Goal: Task Accomplishment & Management: Complete application form

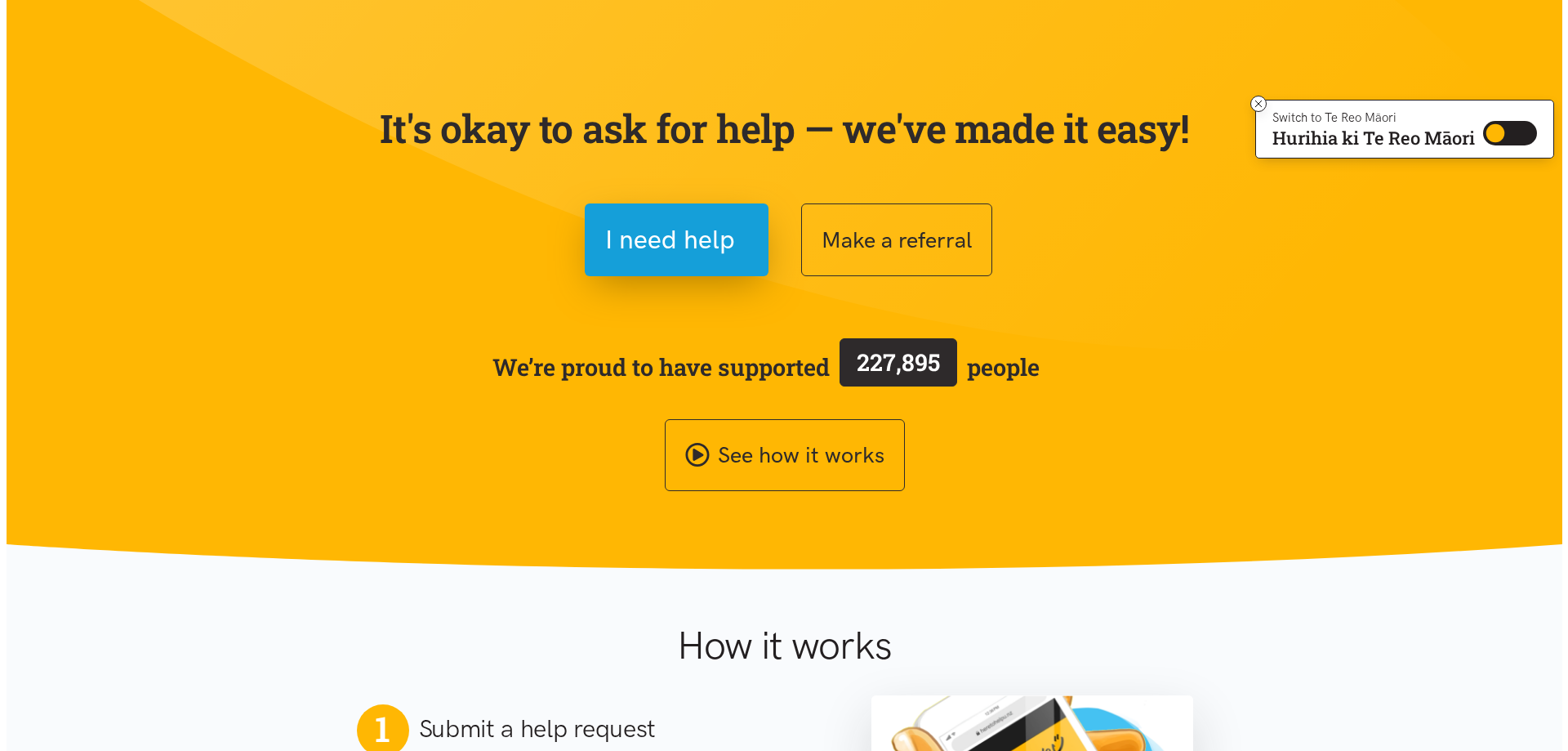
scroll to position [82, 0]
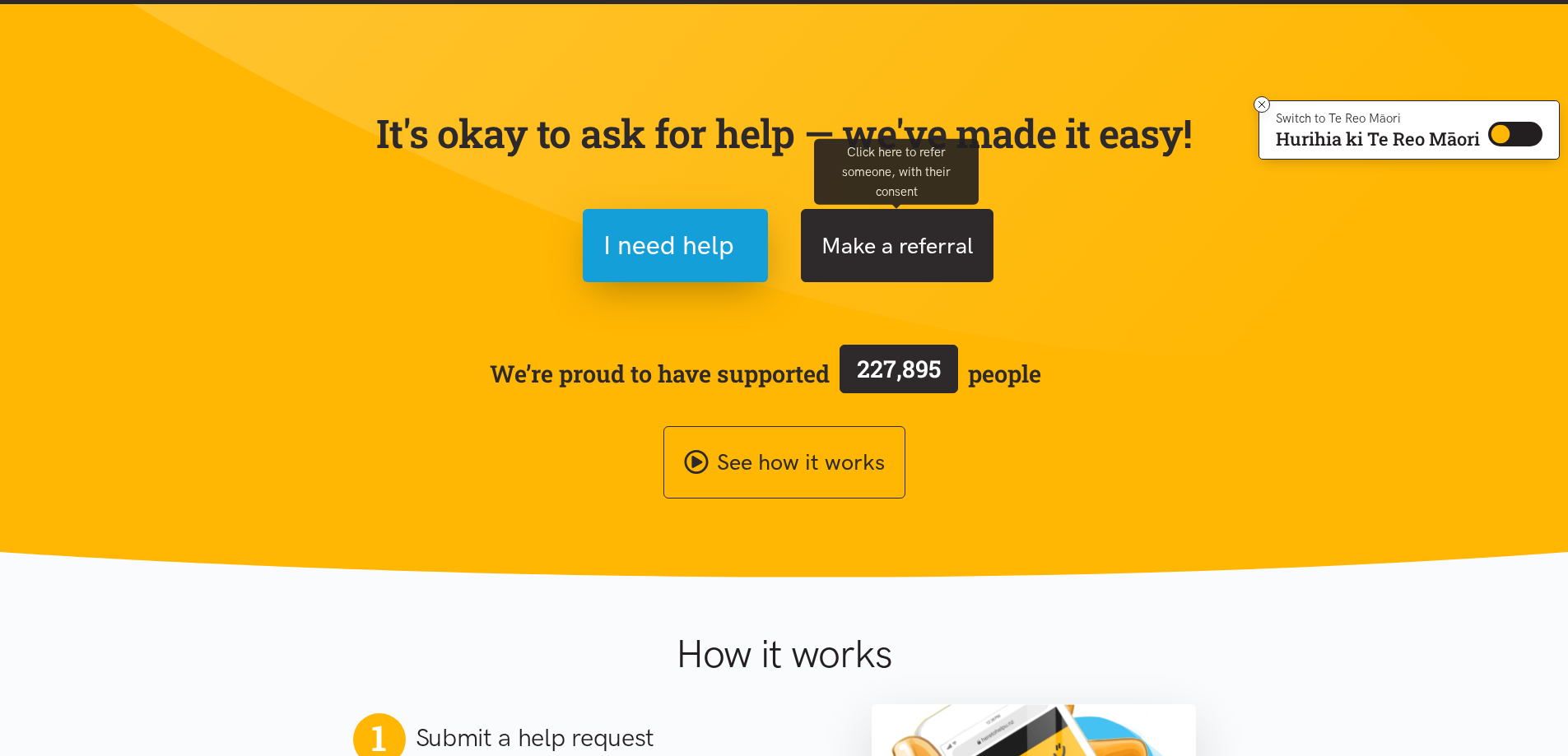
click at [922, 235] on button "Make a referral" at bounding box center [897, 245] width 192 height 74
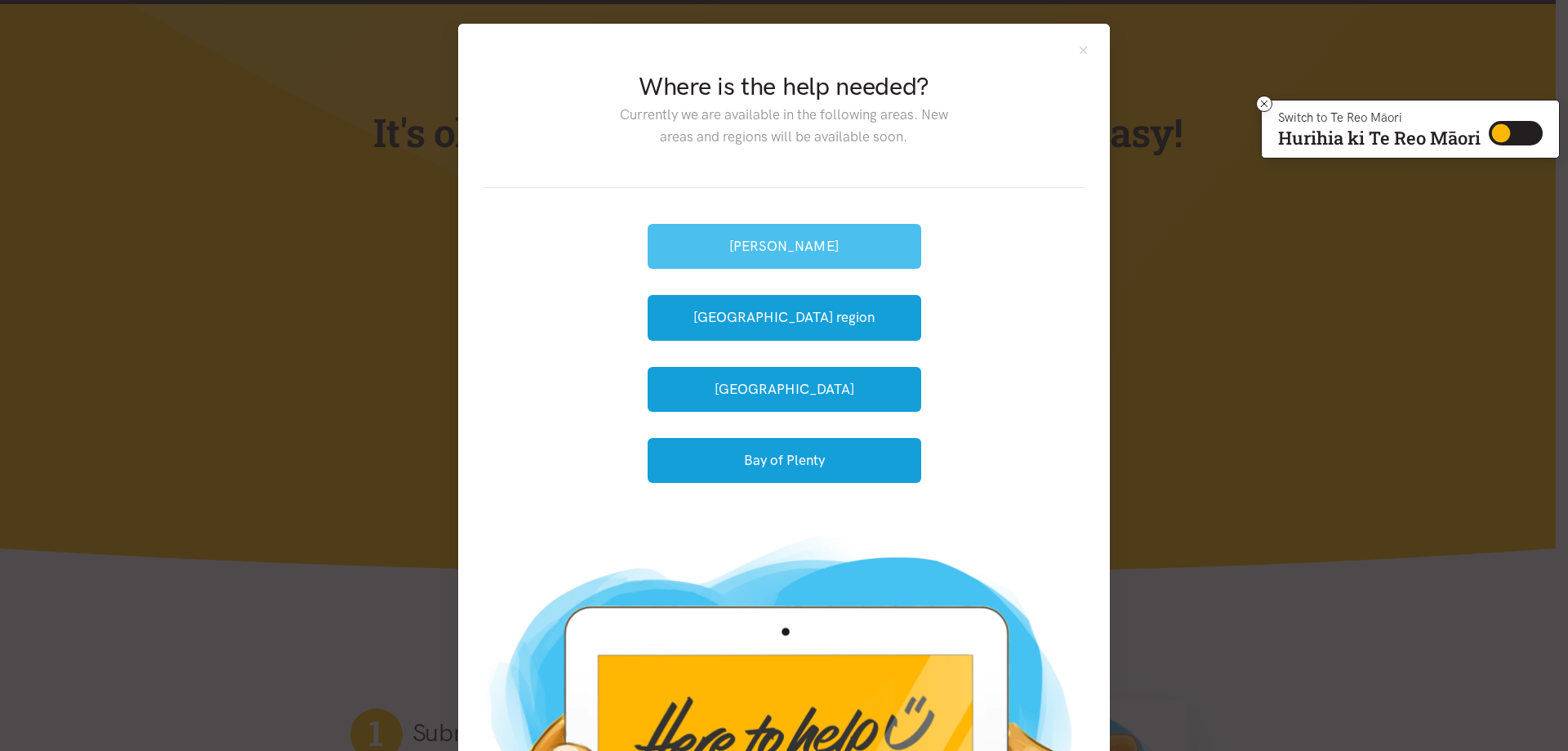
click at [791, 244] on button "[PERSON_NAME]" at bounding box center [785, 246] width 274 height 45
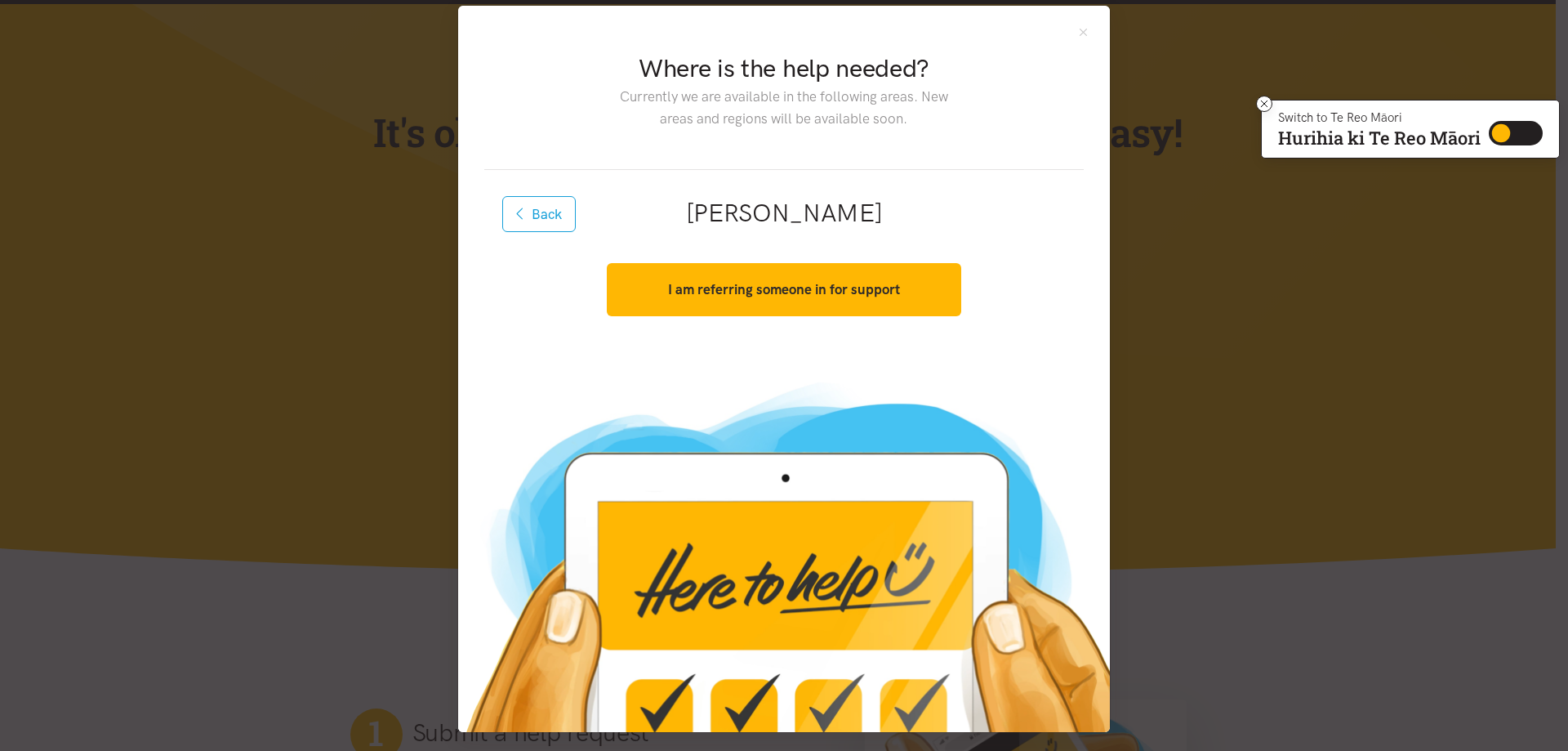
scroll to position [23, 0]
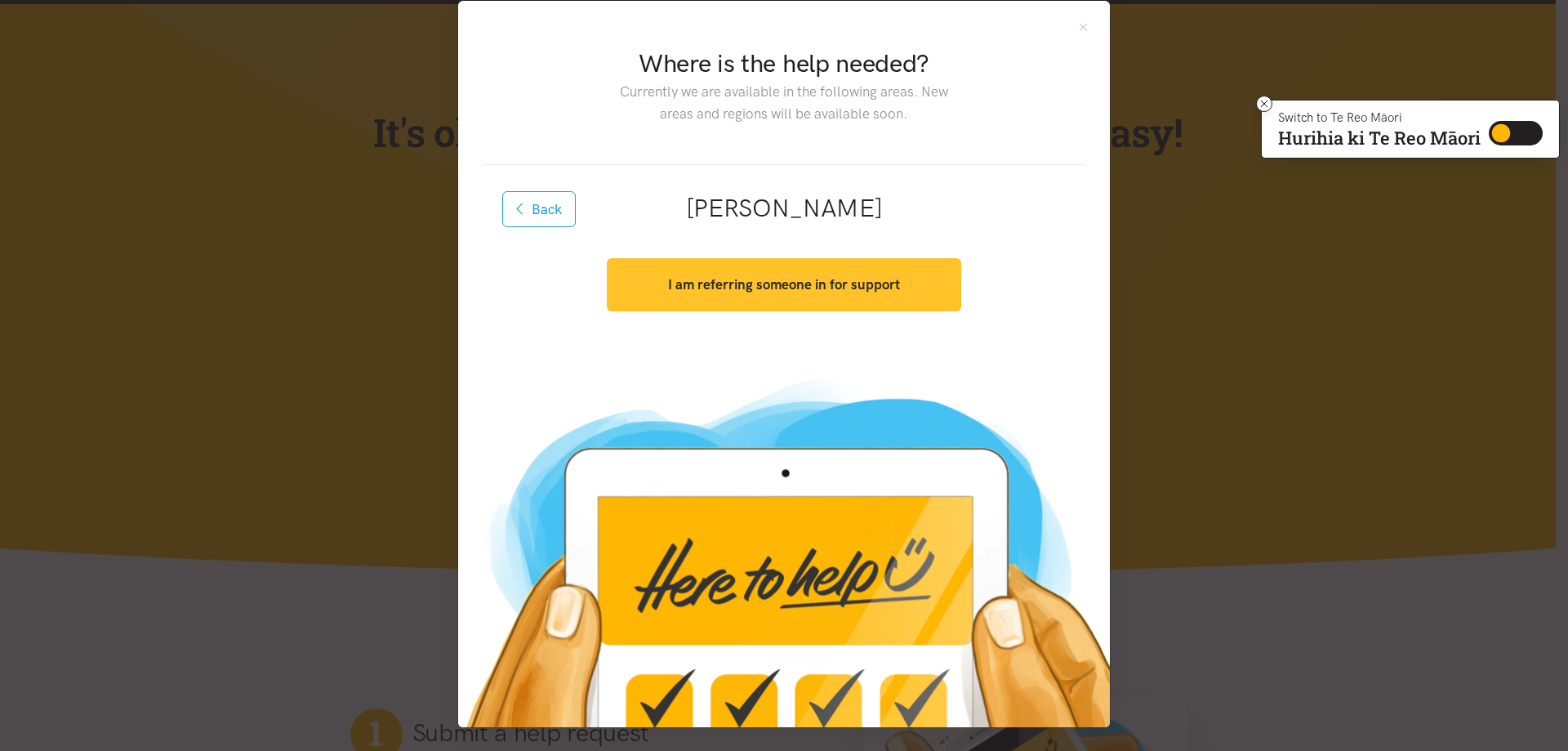
click at [778, 287] on strong "I am referring someone in for support" at bounding box center [783, 284] width 232 height 16
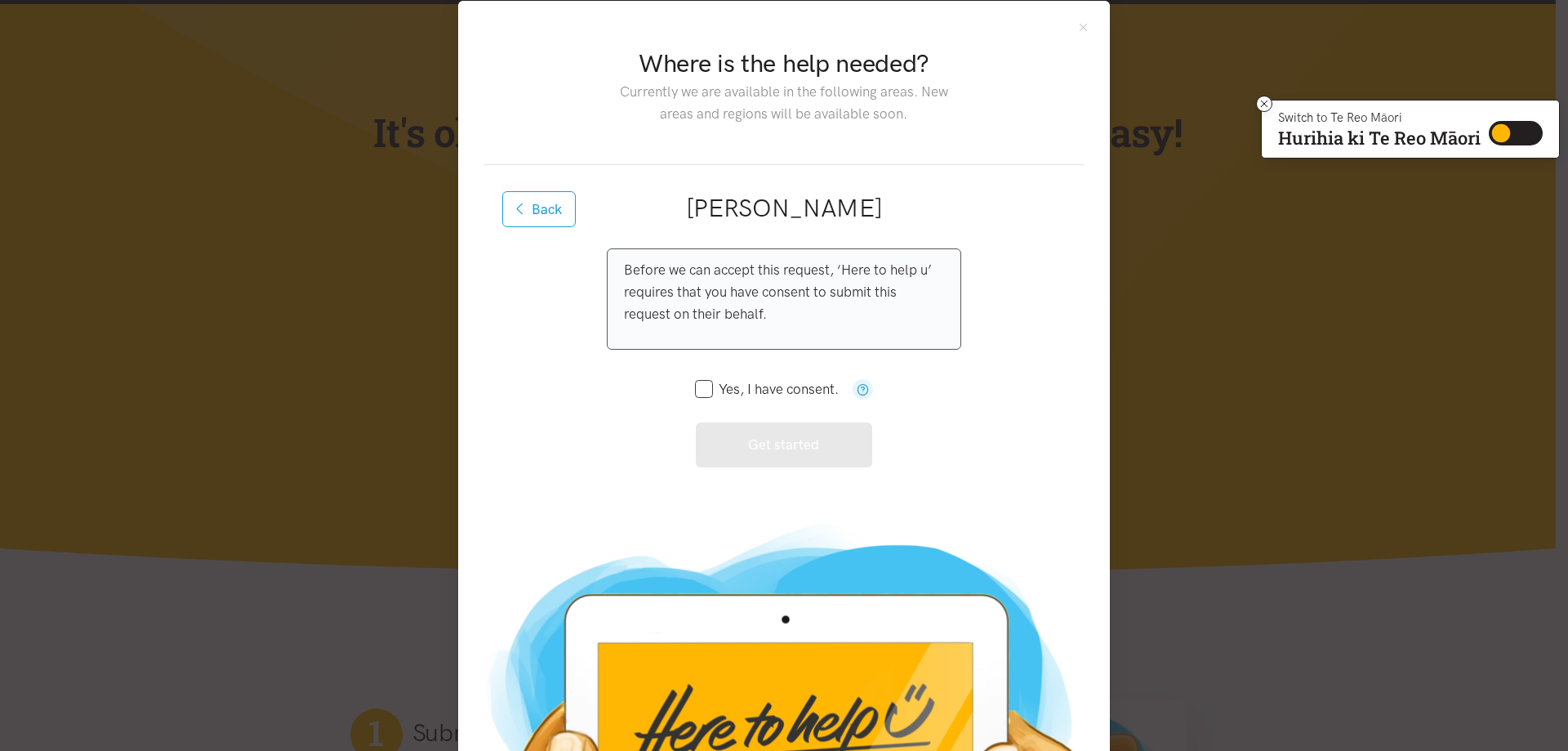
click at [697, 387] on input "Yes, I have consent." at bounding box center [767, 389] width 144 height 14
checkbox input "true"
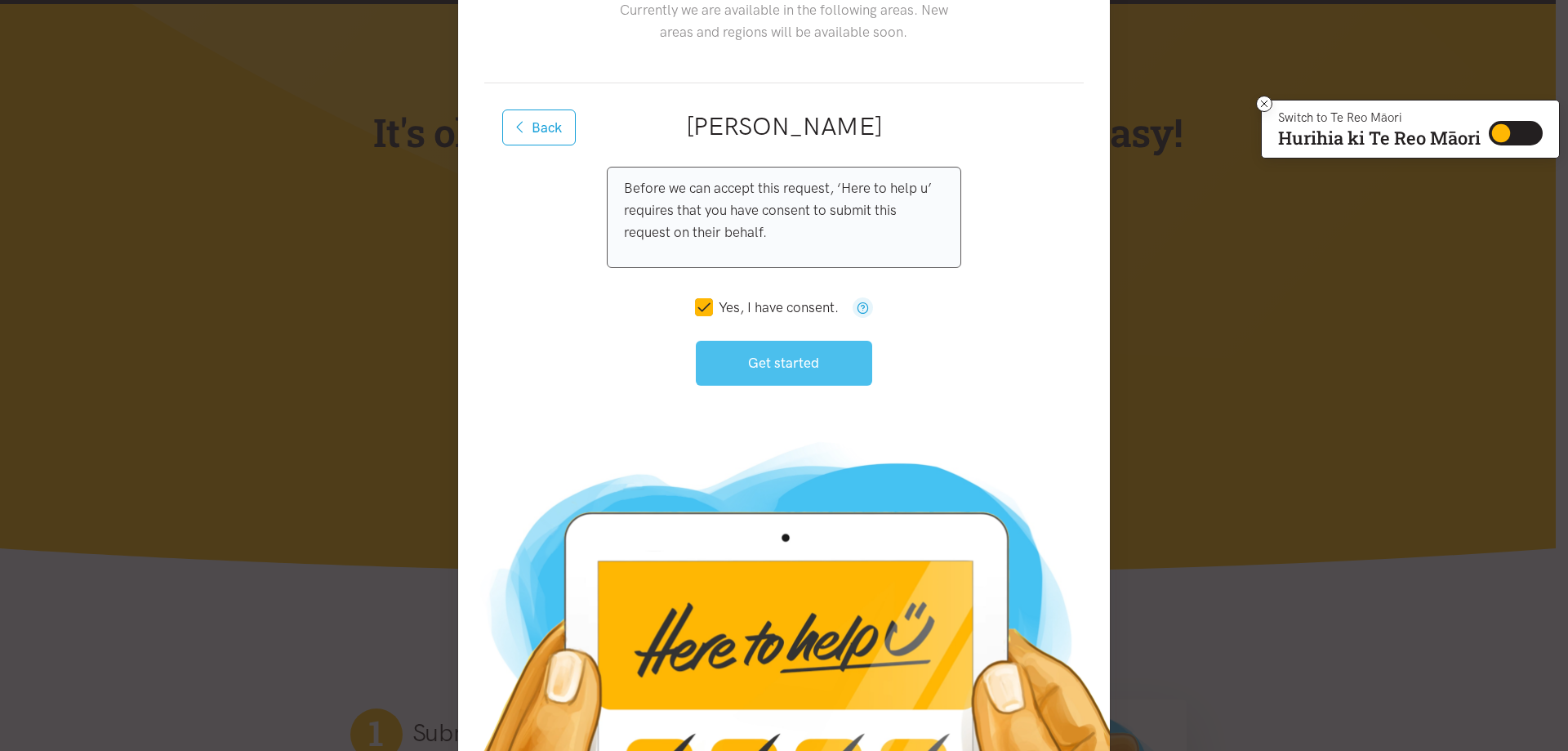
click at [825, 369] on button "Get started" at bounding box center [784, 363] width 178 height 45
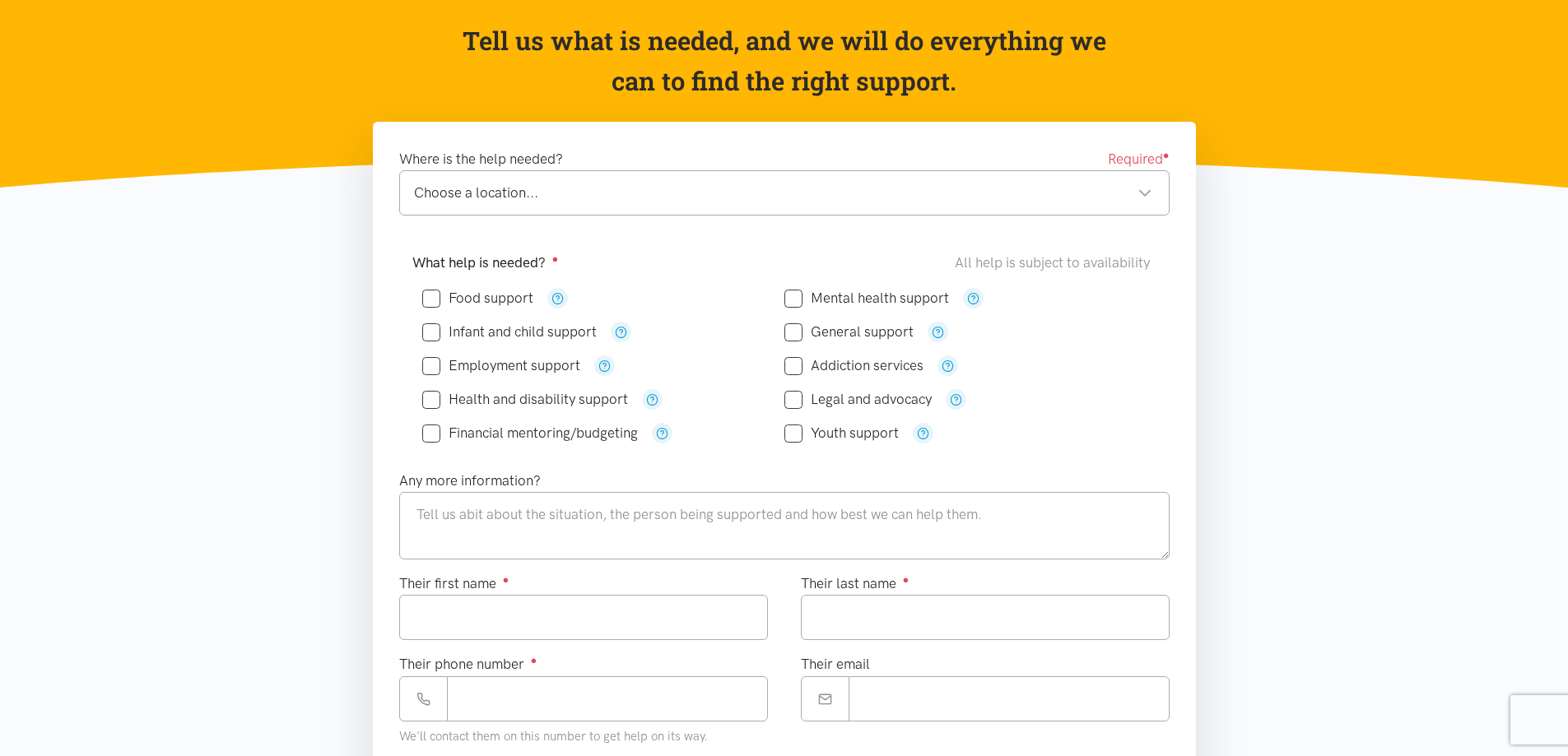
scroll to position [164, 0]
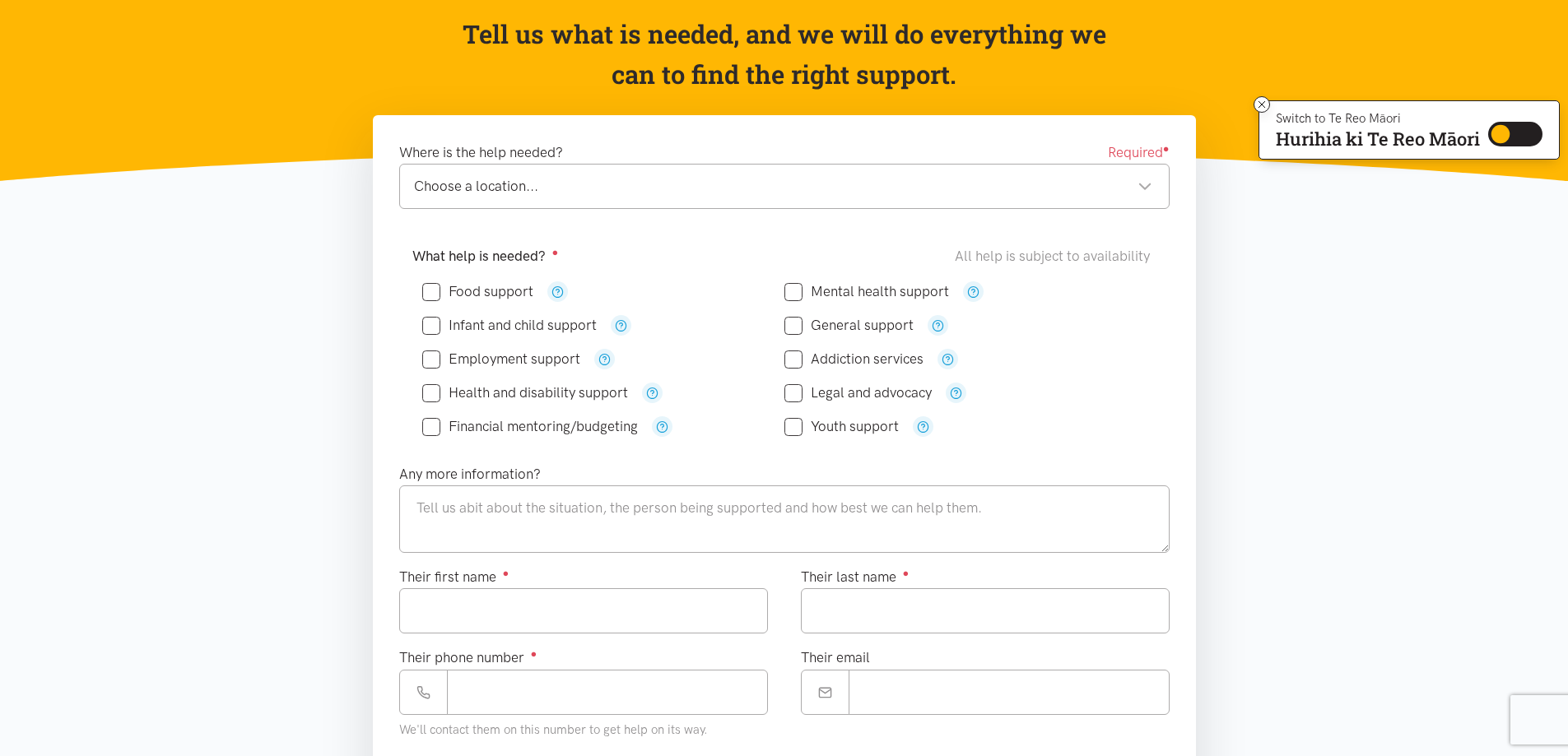
click at [1020, 184] on div "Choose a location..." at bounding box center [783, 186] width 738 height 22
click at [432, 294] on input "Food support" at bounding box center [478, 291] width 111 height 14
checkbox input "true"
click at [435, 326] on input "Infant and child support" at bounding box center [509, 325] width 174 height 14
checkbox input "true"
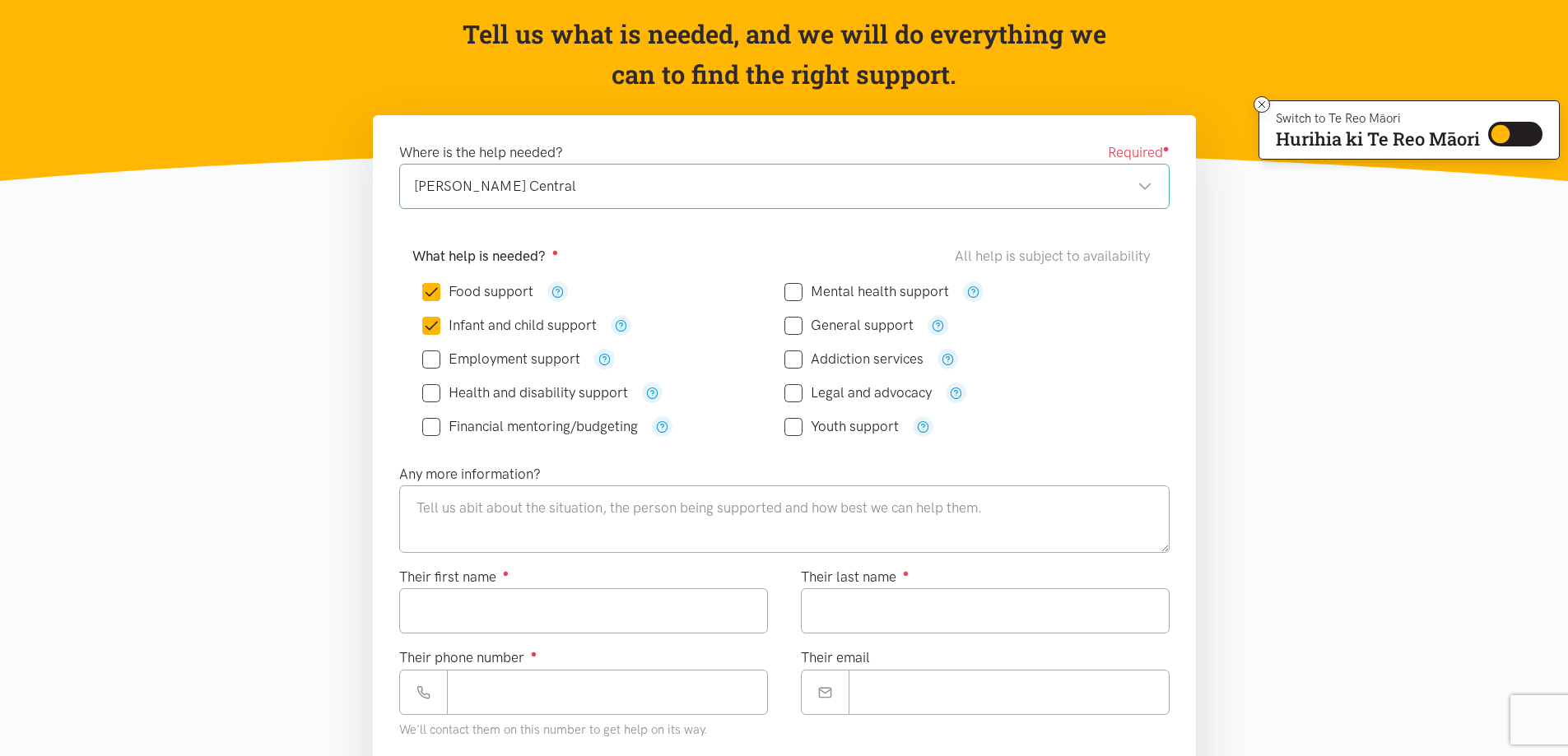
scroll to position [247, 0]
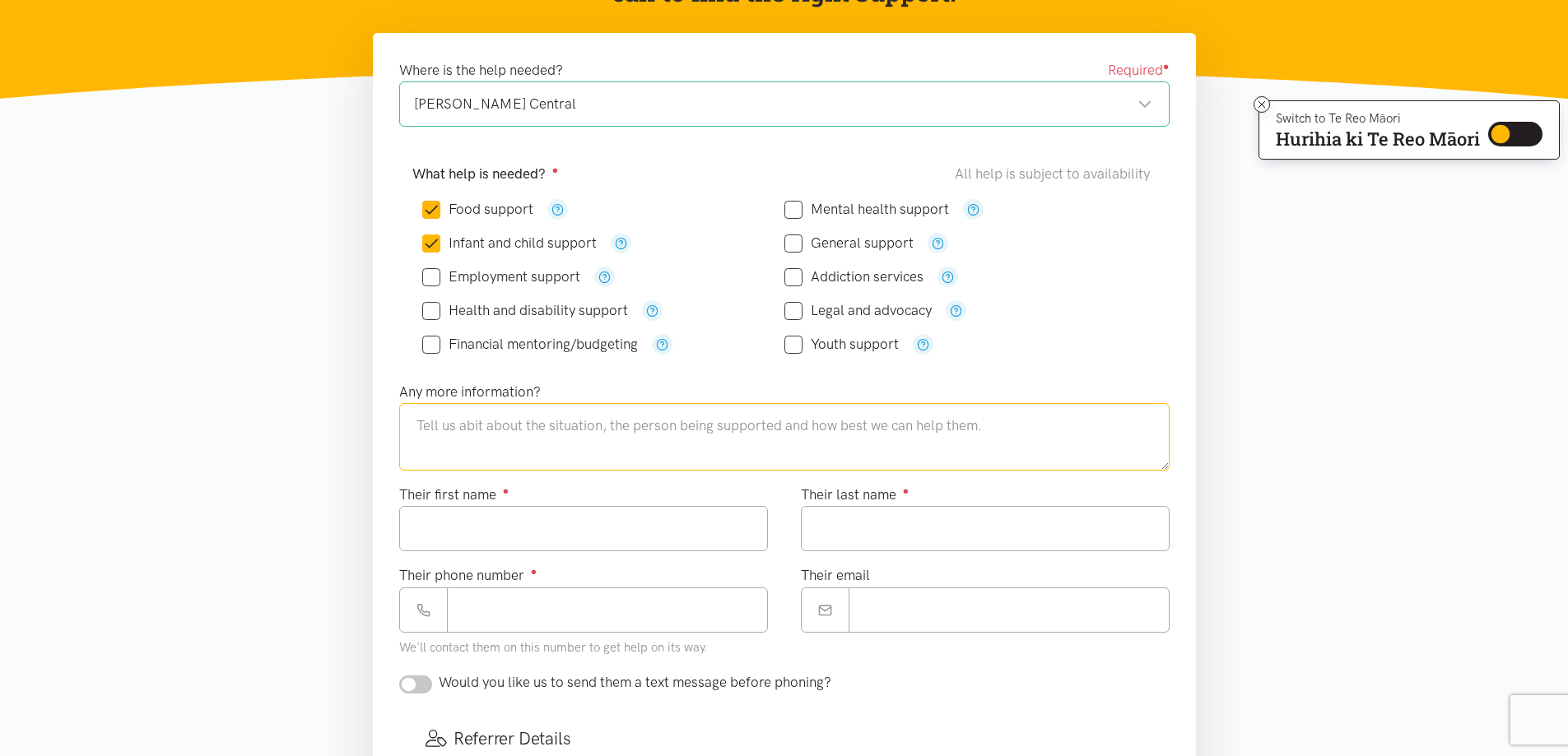
click at [1011, 428] on textarea at bounding box center [784, 437] width 770 height 67
type textarea "Koro in hospital from [GEOGRAPHIC_DATA]"
click at [620, 521] on input "Their first name ●" at bounding box center [584, 528] width 369 height 45
type input "****"
click at [413, 432] on textarea "Koro in hospital from [GEOGRAPHIC_DATA]" at bounding box center [784, 437] width 770 height 67
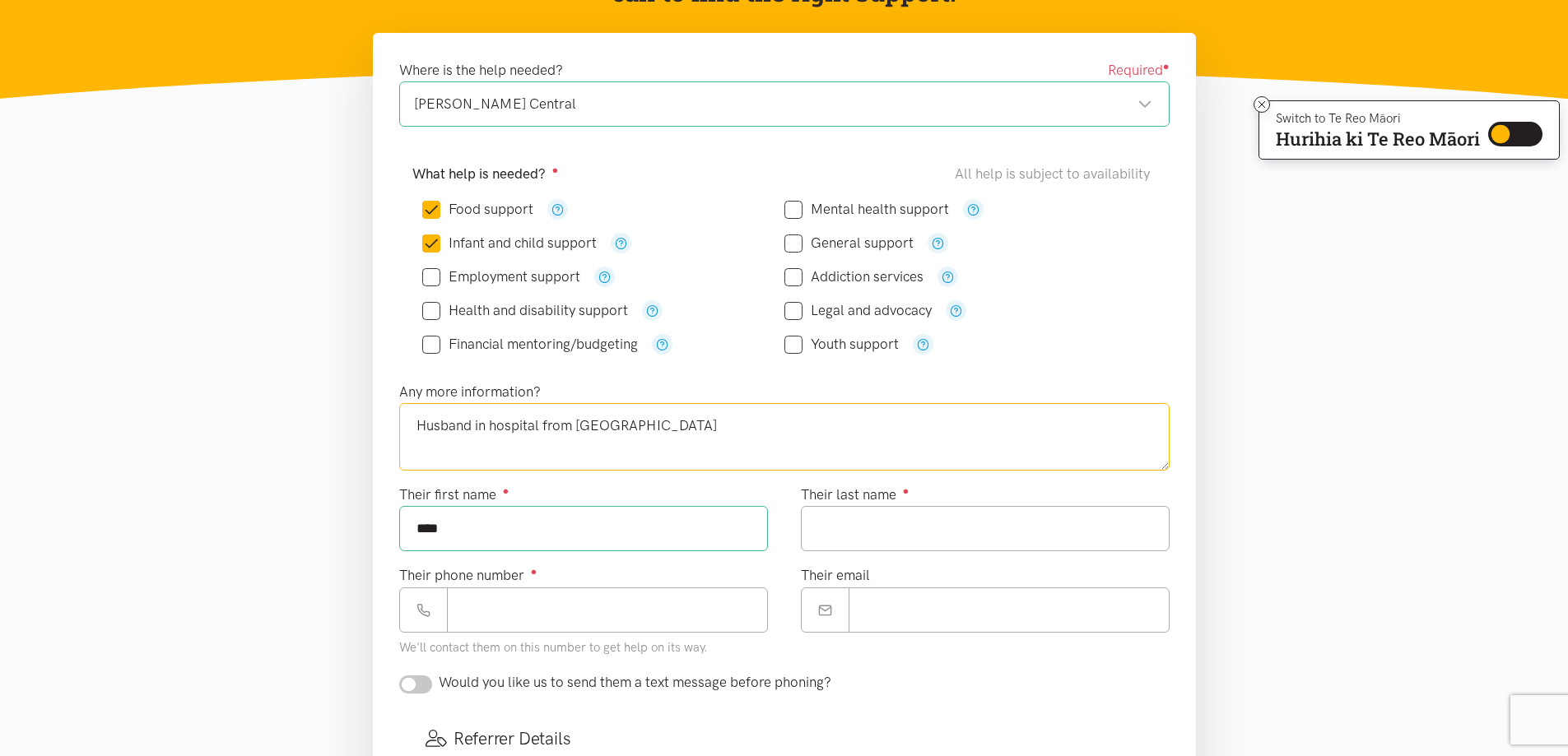
click at [693, 428] on textarea "Husband in hospital from [GEOGRAPHIC_DATA]" at bounding box center [784, 437] width 770 height 67
click at [971, 426] on textarea "Husband in hospital from [GEOGRAPHIC_DATA] looks after Moko been in hospital ov…" at bounding box center [784, 437] width 770 height 67
type textarea "Husband in hospital from [GEOGRAPHIC_DATA] looks after Moko been in hospital ov…"
click at [883, 527] on input "Their last name ●" at bounding box center [985, 528] width 369 height 45
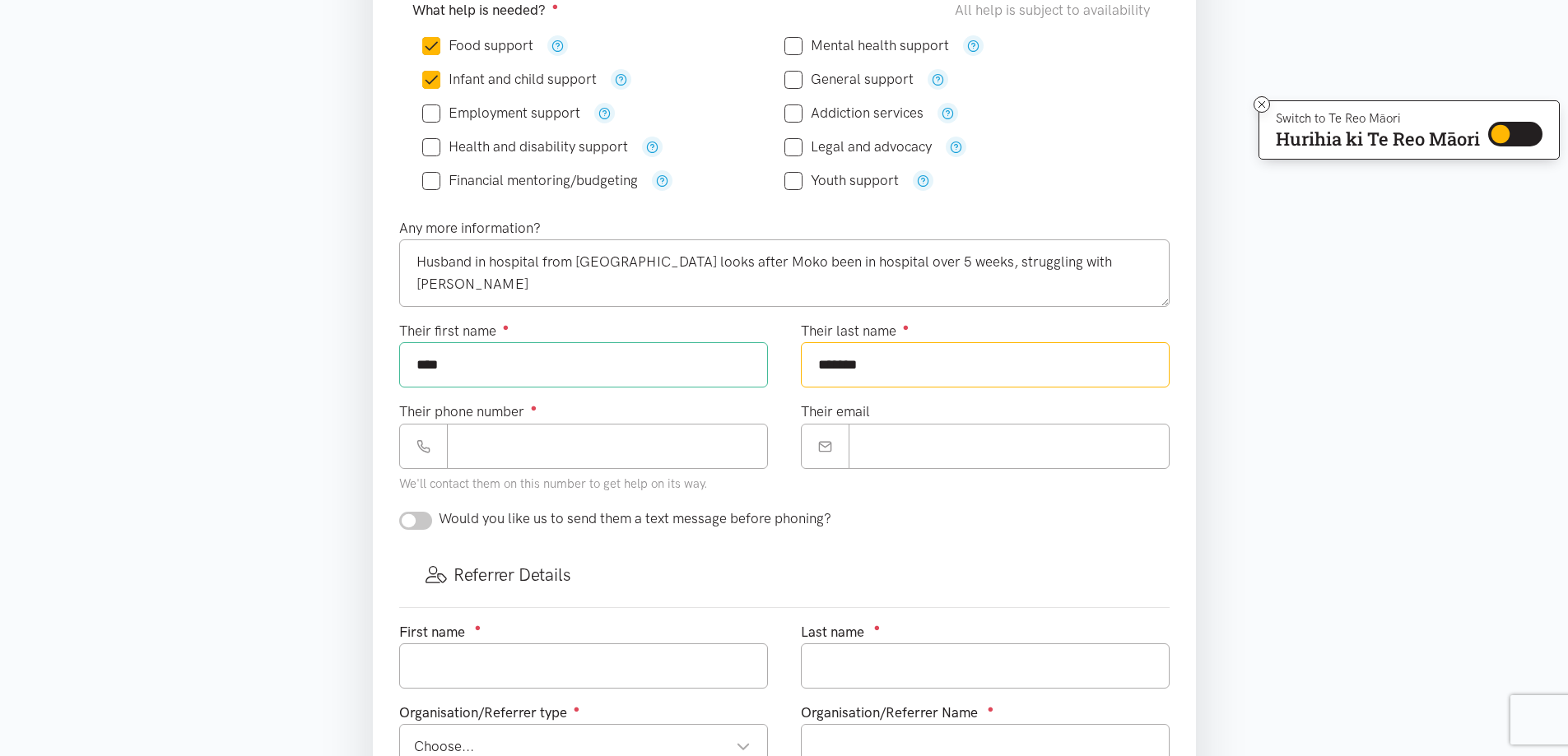
scroll to position [411, 0]
type input "*******"
click at [597, 439] on input "Their phone number ●" at bounding box center [606, 446] width 321 height 45
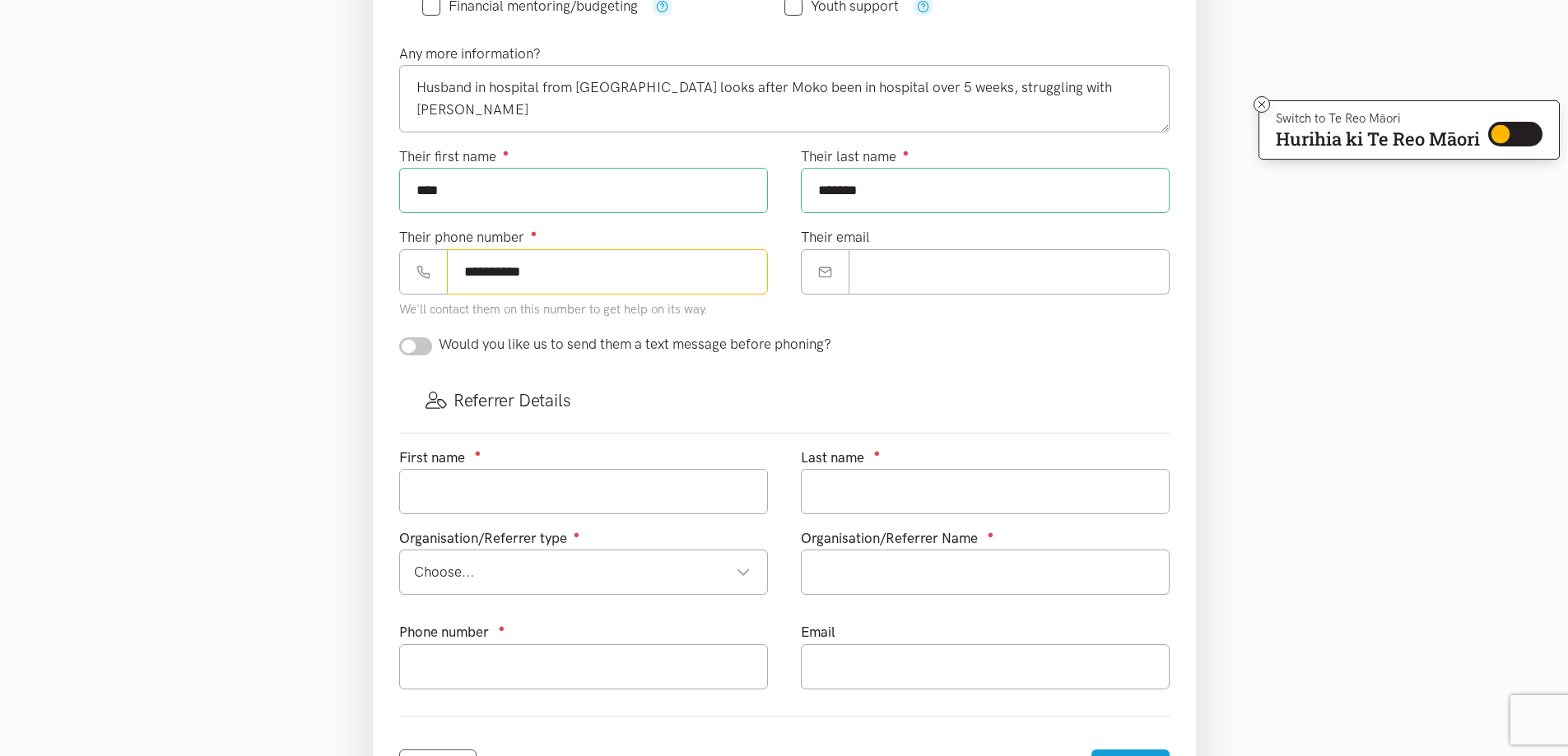
scroll to position [658, 0]
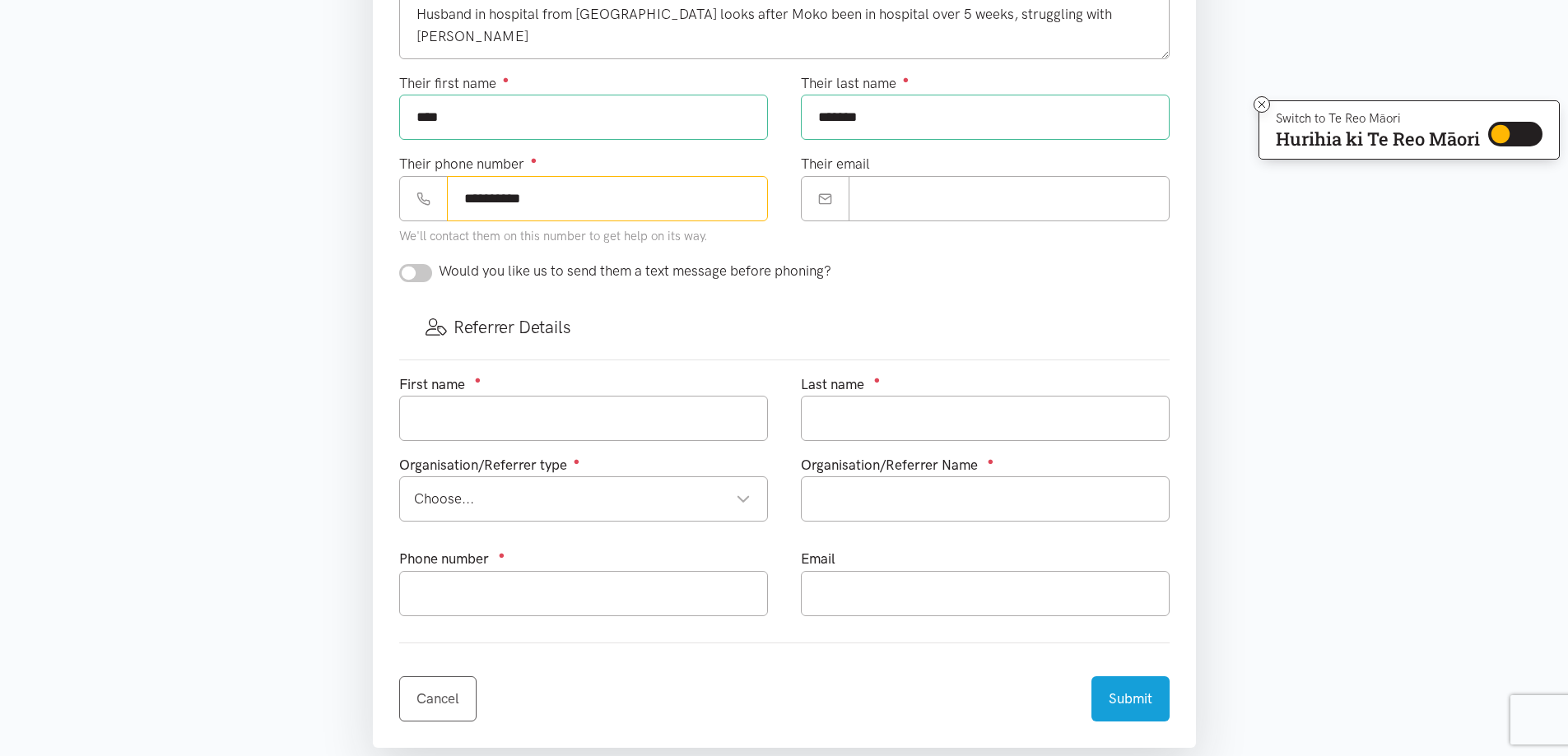
type input "**********"
click at [613, 423] on input "text" at bounding box center [584, 418] width 369 height 45
type input "[PERSON_NAME]"
click at [879, 433] on input "text" at bounding box center [985, 418] width 369 height 45
click at [731, 499] on div "Choose..." at bounding box center [582, 498] width 337 height 22
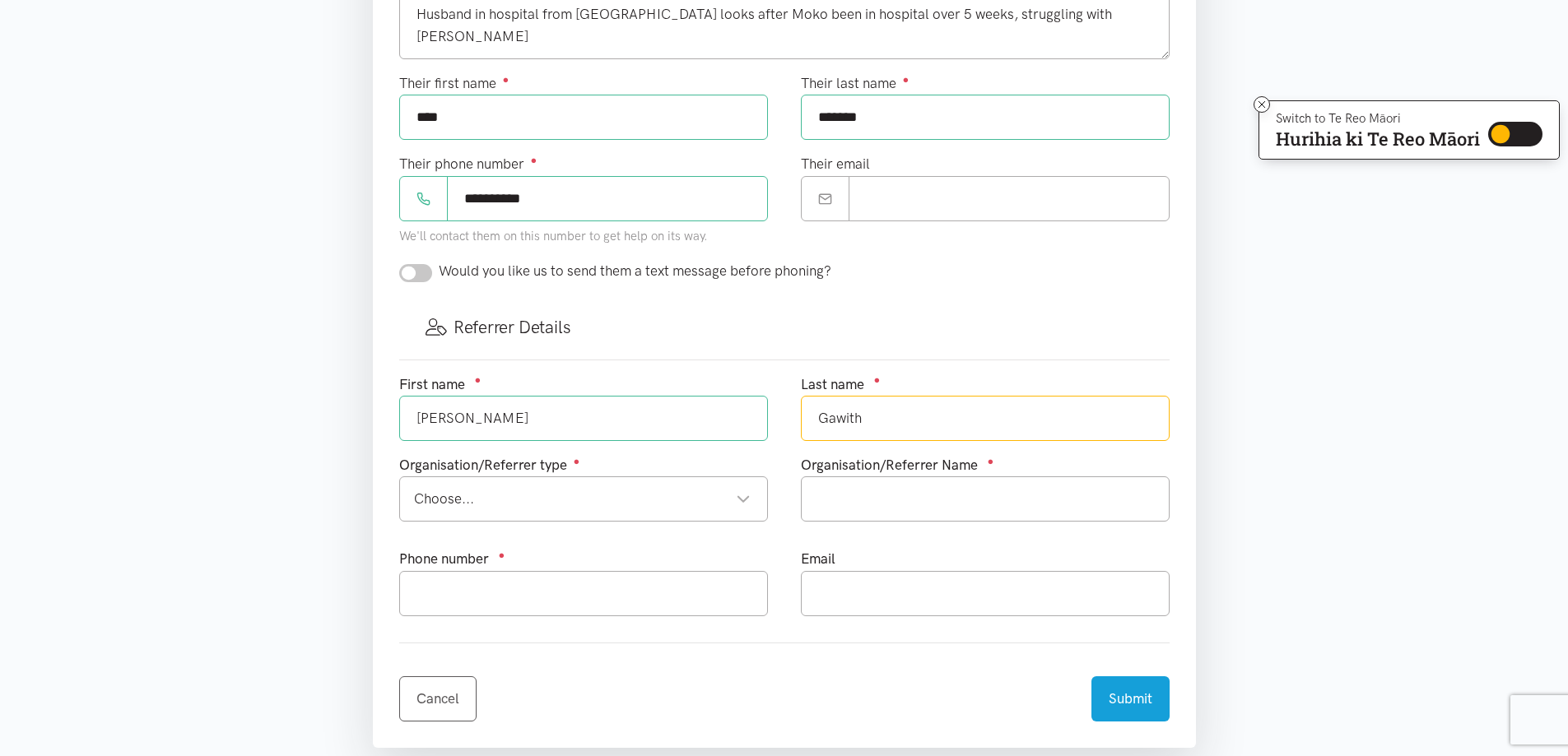
type input "Gawith"
click at [988, 496] on input "text" at bounding box center [985, 499] width 369 height 45
type input "[GEOGRAPHIC_DATA] cultural support"
click at [693, 590] on input "text" at bounding box center [584, 594] width 369 height 45
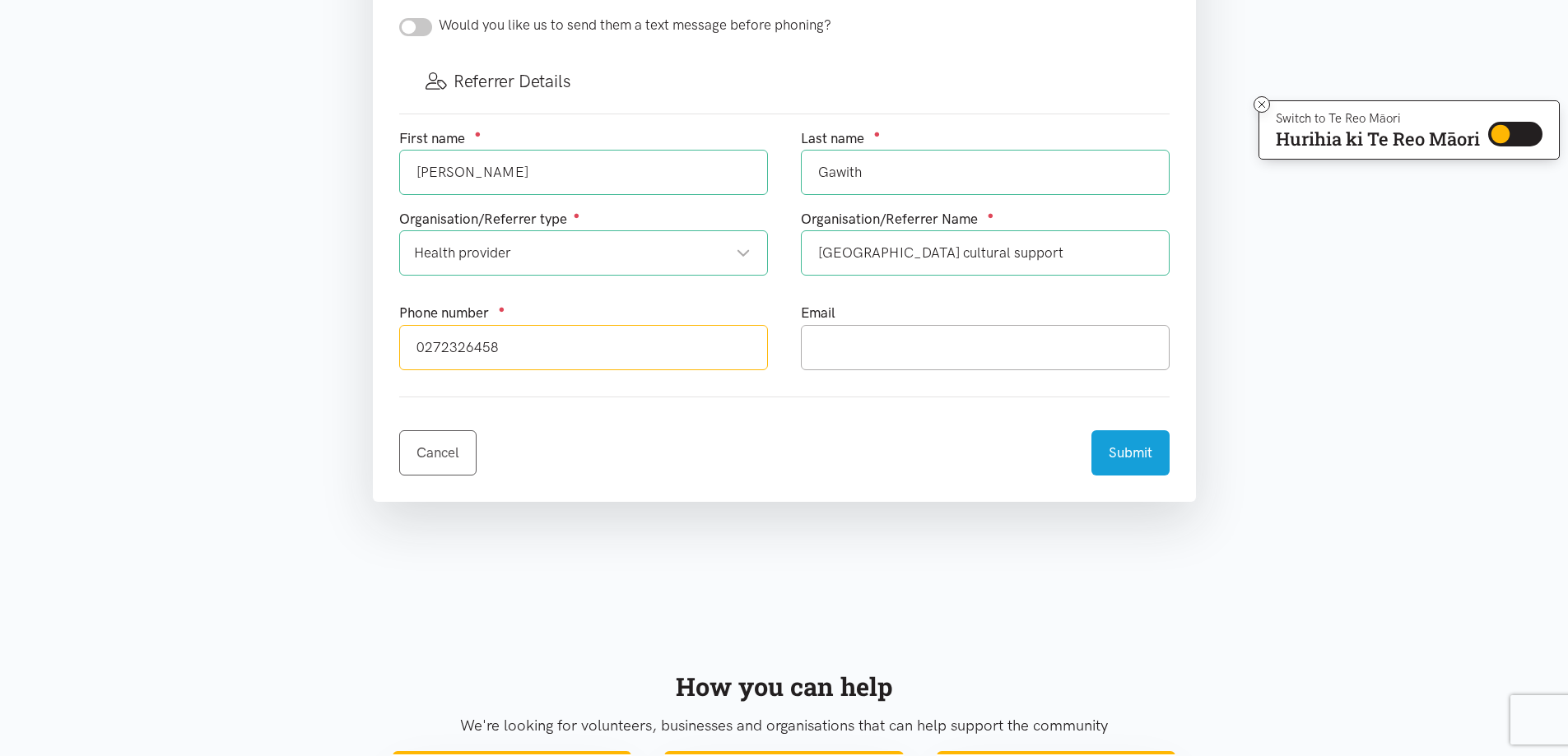
scroll to position [905, 0]
type input "0272326458"
click at [885, 356] on input "text" at bounding box center [985, 347] width 369 height 45
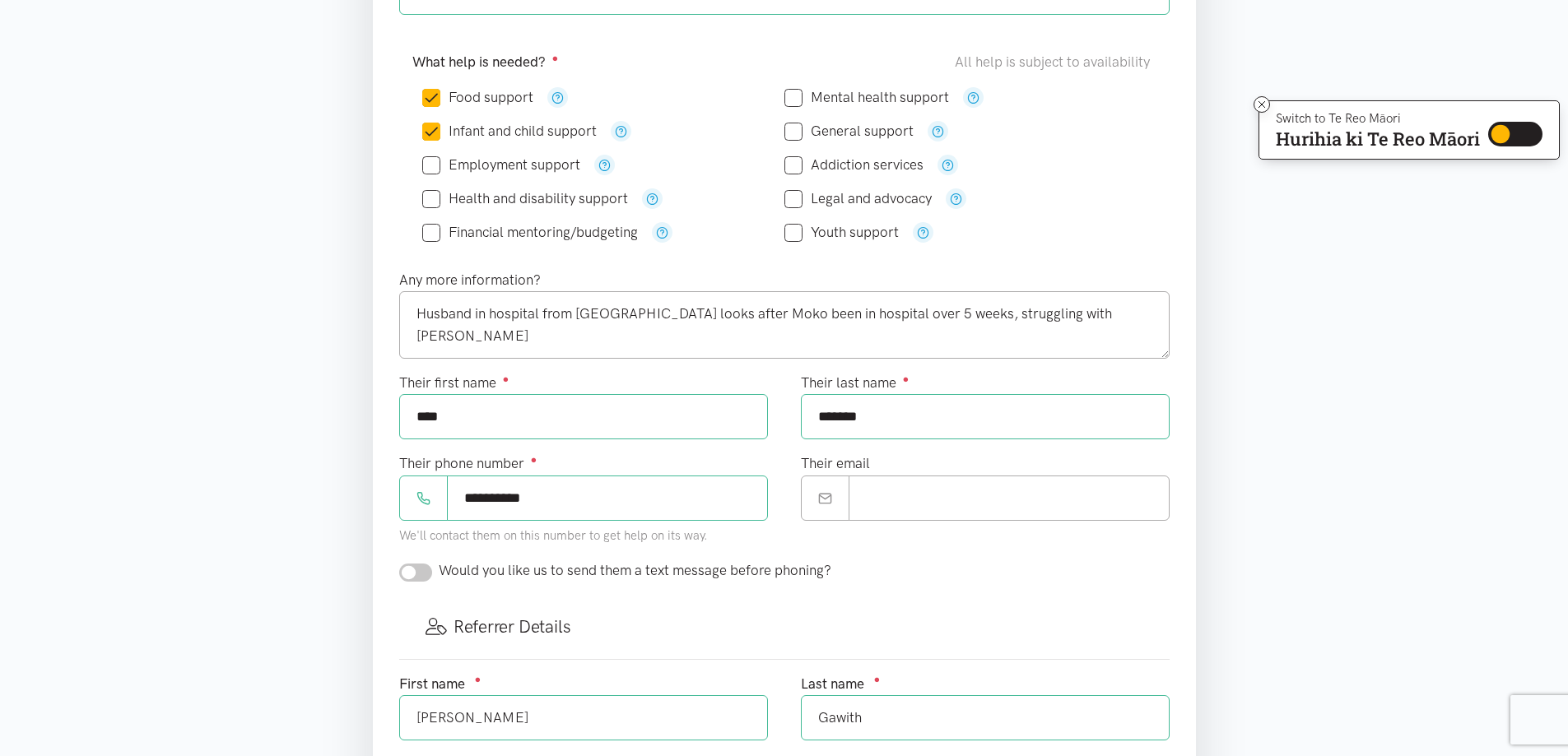
scroll to position [329, 0]
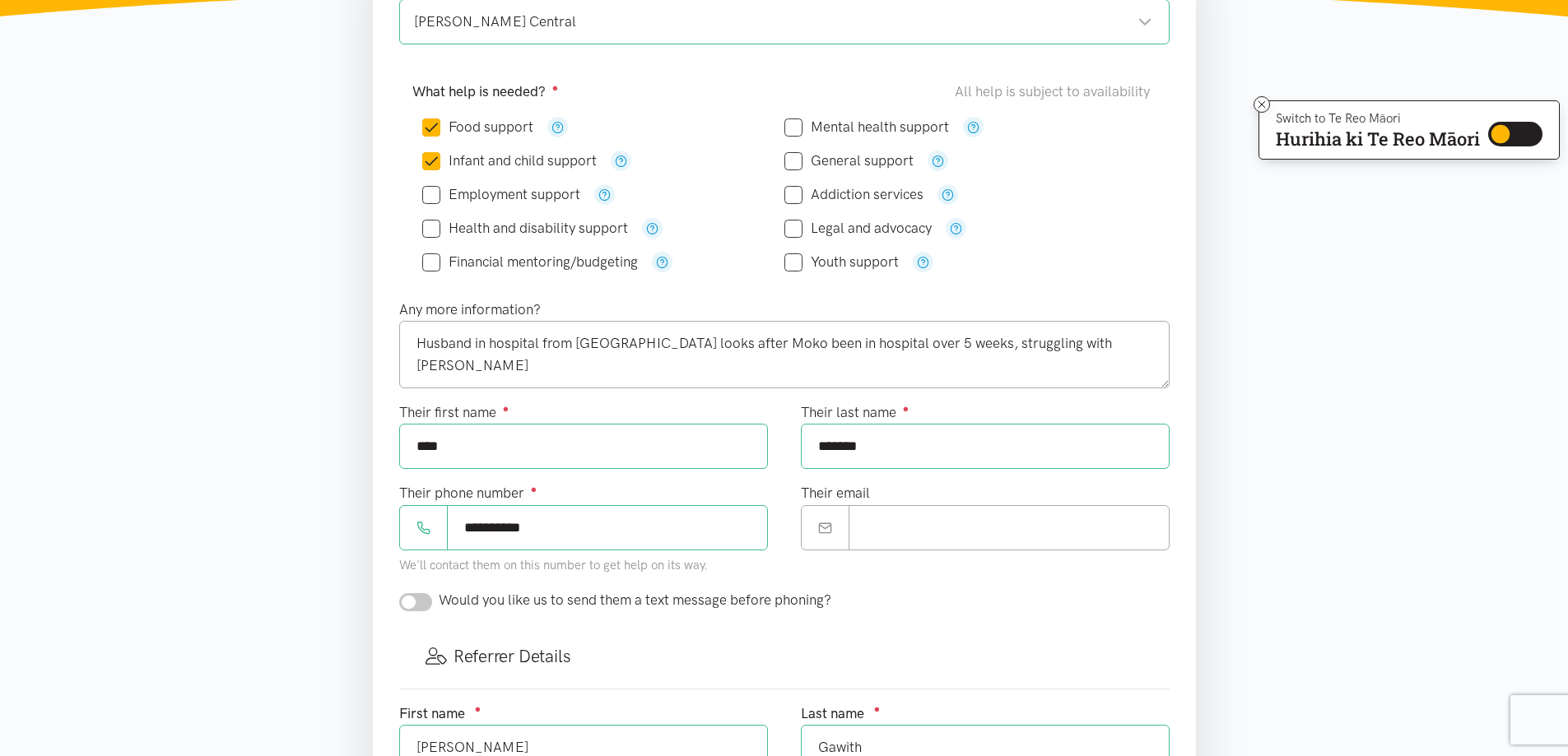
type input "[PERSON_NAME][EMAIL_ADDRESS][PERSON_NAME][DOMAIN_NAME]"
click at [635, 339] on textarea "Husband in hospital from [GEOGRAPHIC_DATA] looks after Moko been in hospital ov…" at bounding box center [784, 354] width 770 height 67
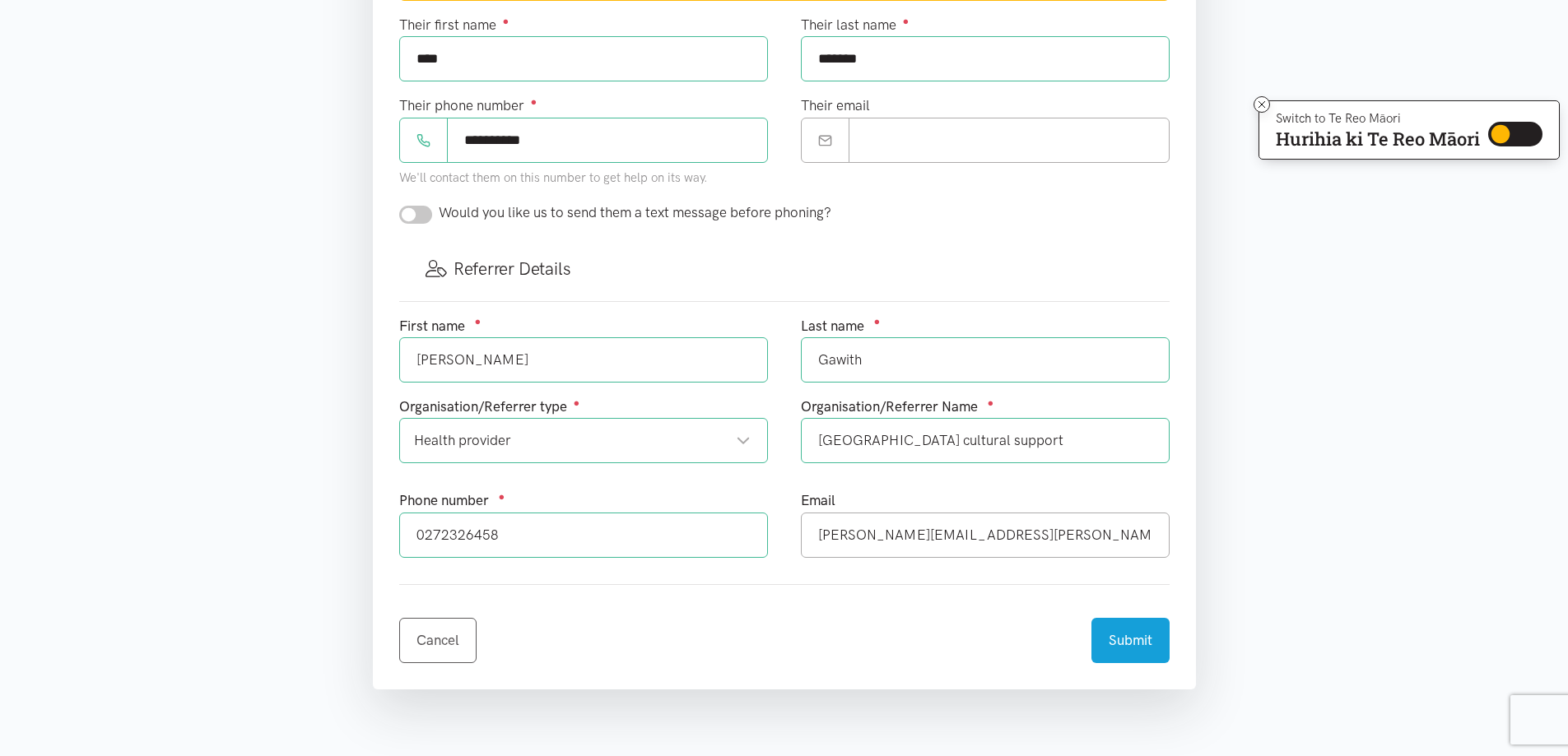
scroll to position [905, 0]
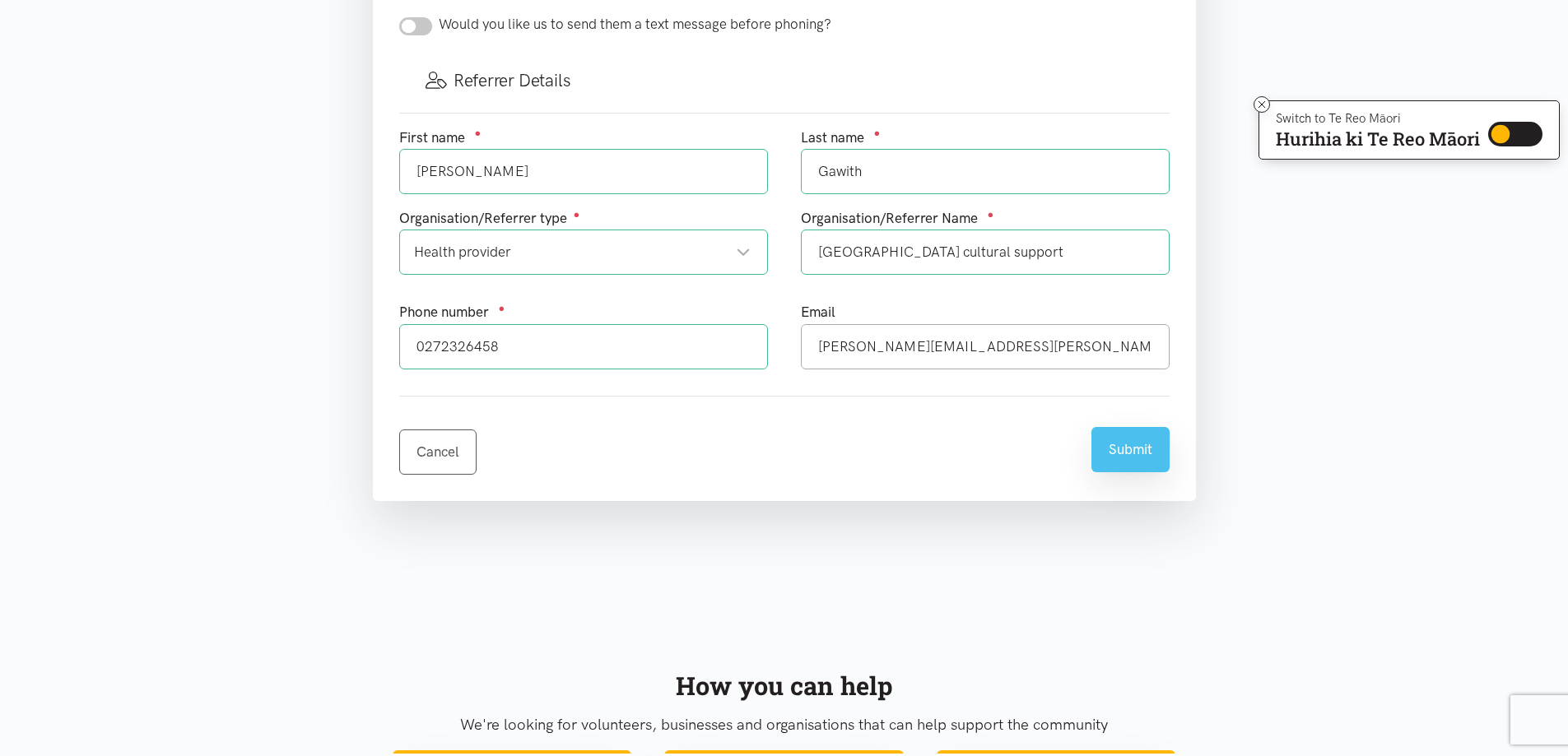
type textarea "Husband in hospital from [GEOGRAPHIC_DATA] they carer of their Moko been in hos…"
click at [1124, 454] on button "Submit" at bounding box center [1130, 449] width 78 height 45
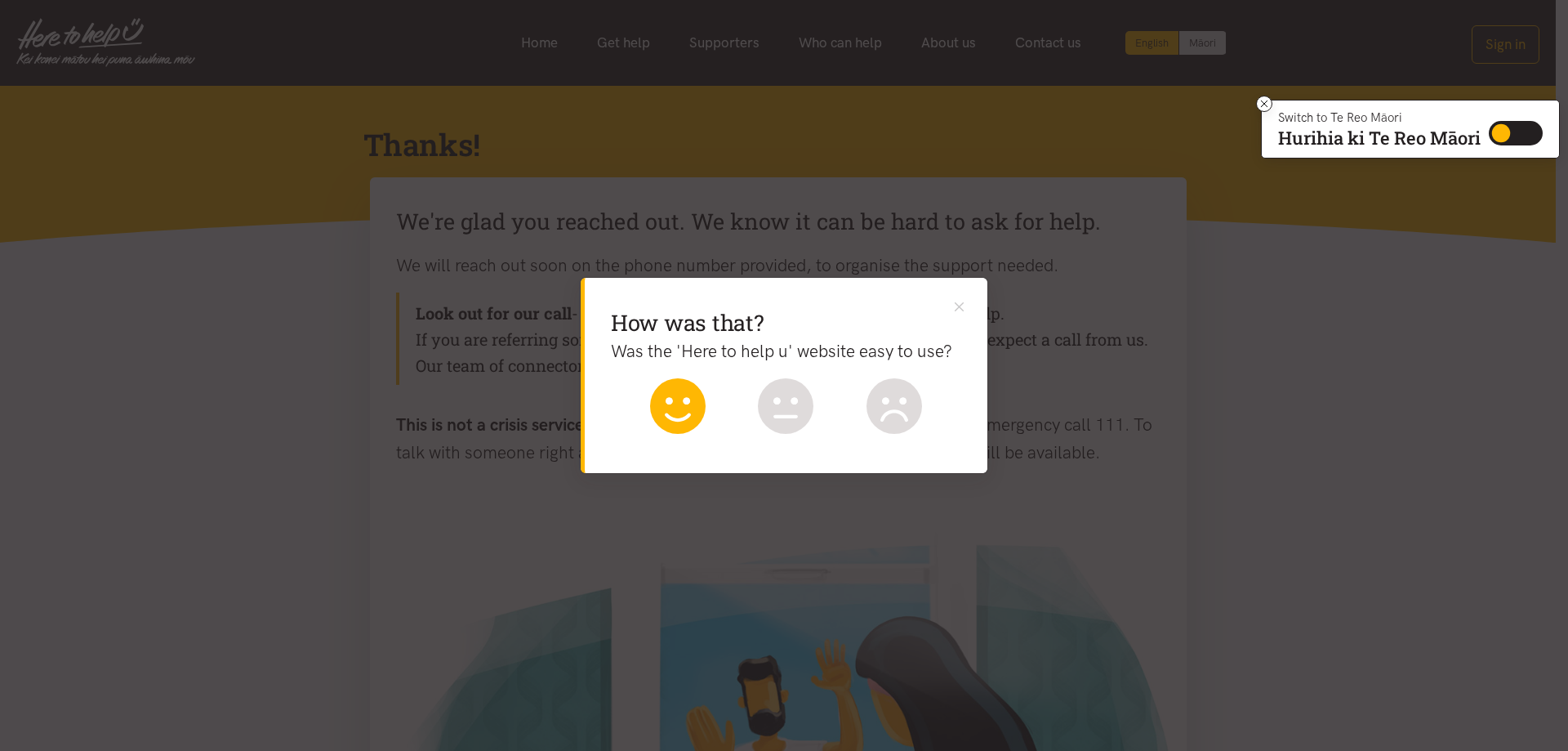
click at [671, 410] on icon at bounding box center [678, 407] width 56 height 56
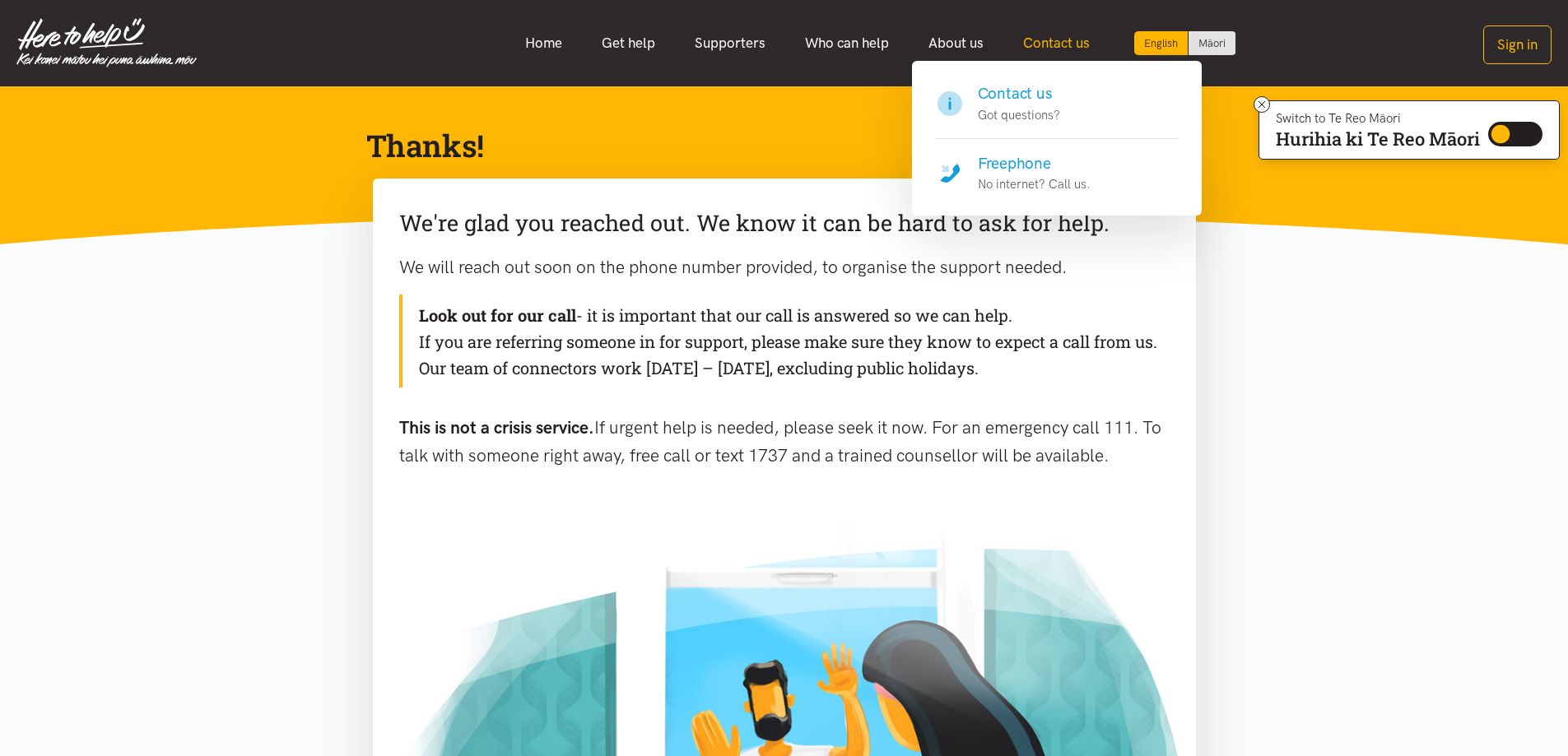
click at [1072, 37] on link "Contact us" at bounding box center [1056, 43] width 106 height 35
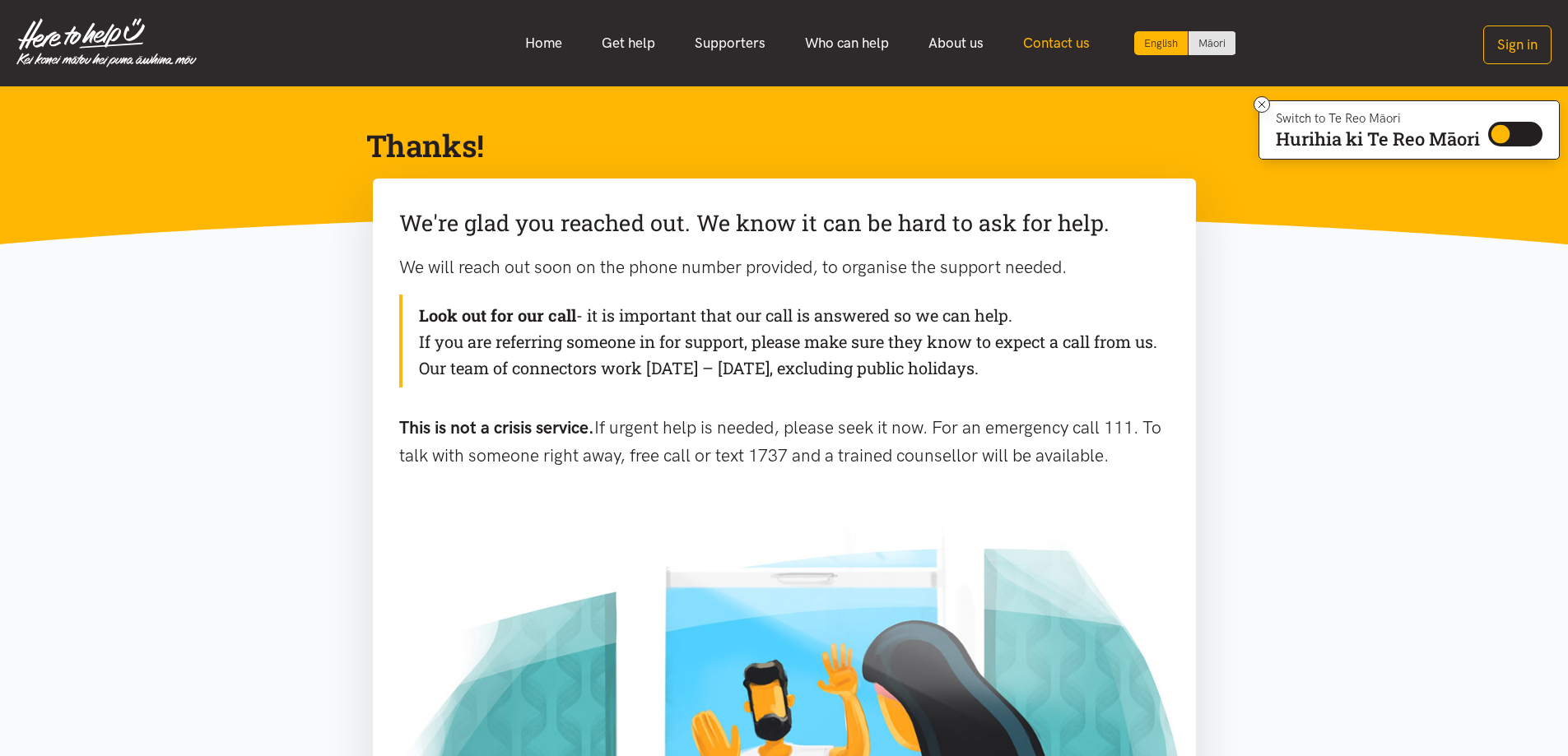
click at [1052, 38] on link "Contact us" at bounding box center [1056, 43] width 106 height 35
click at [1075, 42] on link "Contact us" at bounding box center [1056, 43] width 106 height 35
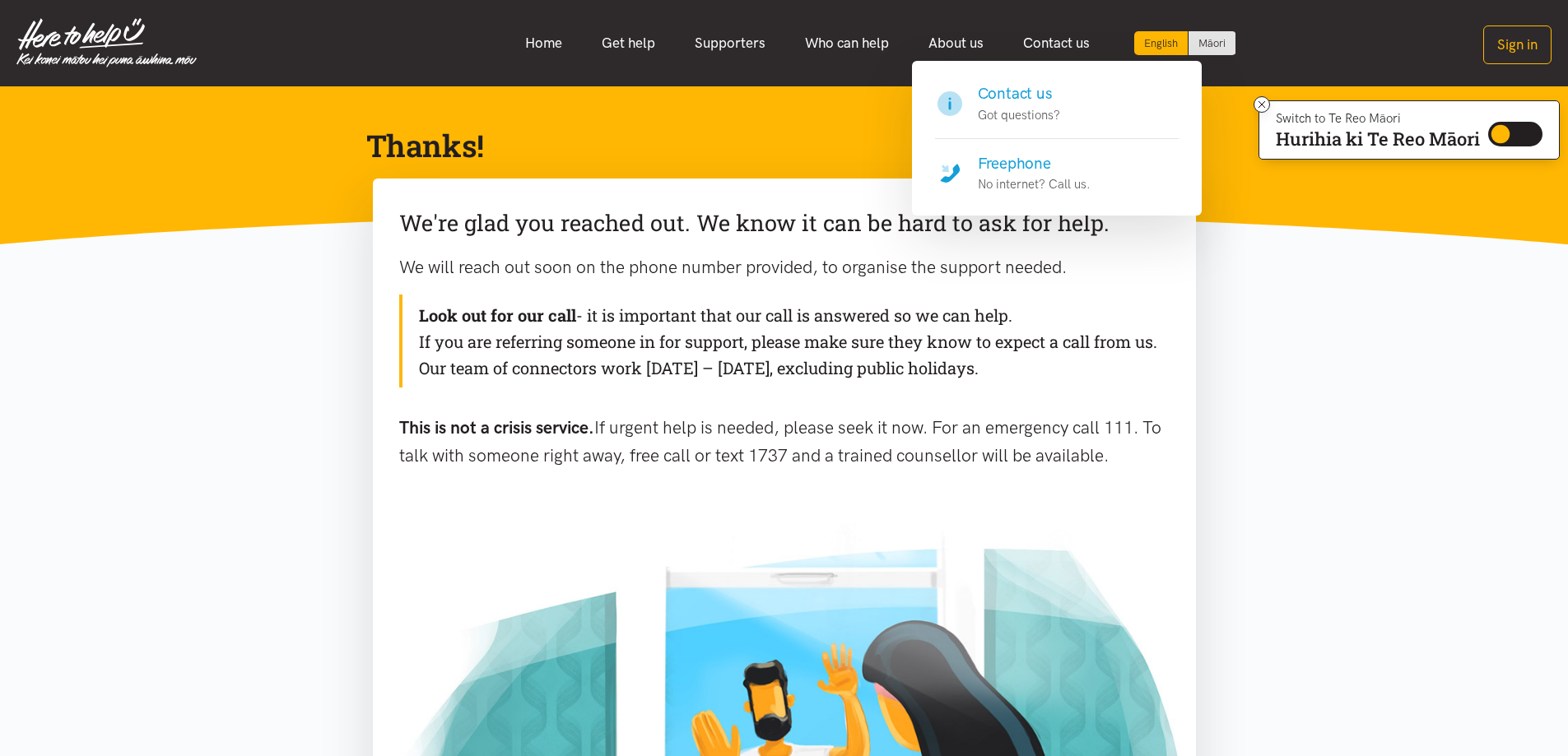
click at [1040, 169] on h4 "Freephone" at bounding box center [1034, 163] width 113 height 23
